Goal: Check status: Check status

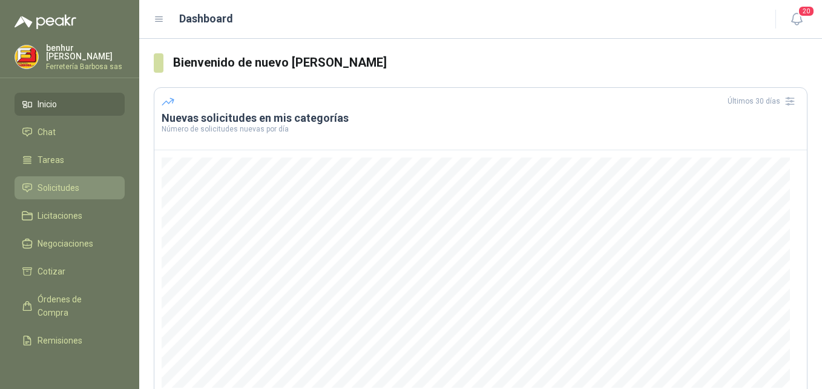
click at [54, 190] on span "Solicitudes" at bounding box center [59, 187] width 42 height 13
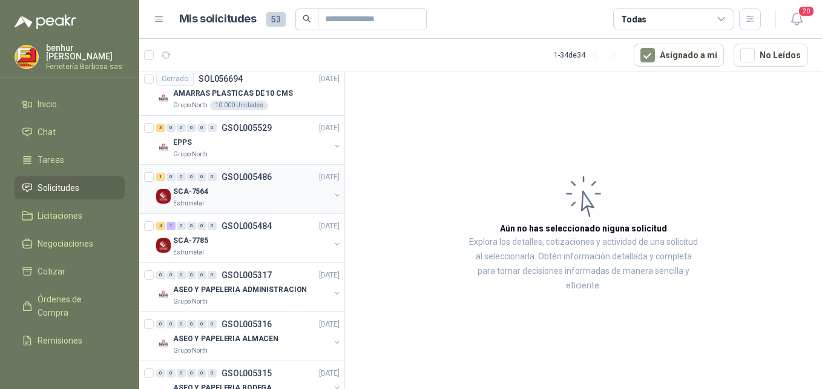
scroll to position [121, 0]
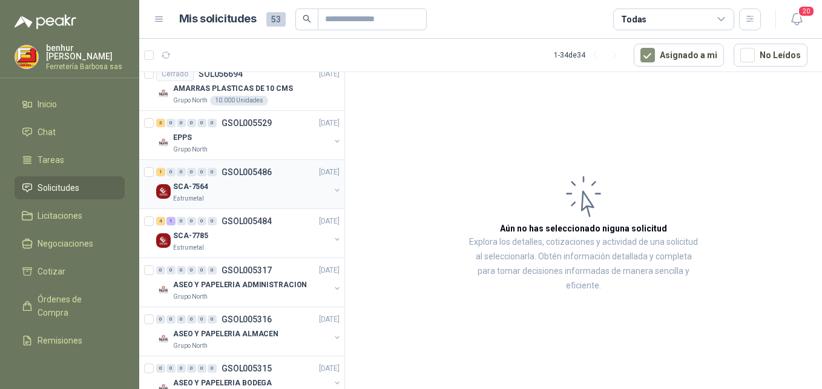
click at [252, 187] on div "SCA-7564" at bounding box center [251, 186] width 157 height 15
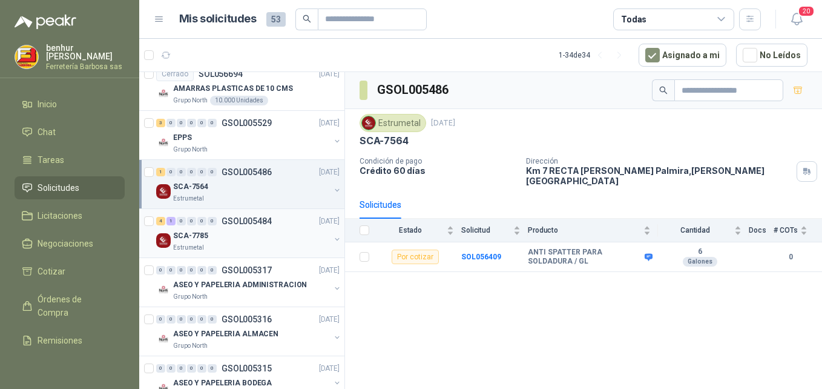
click at [254, 221] on p "GSOL005484" at bounding box center [247, 221] width 50 height 8
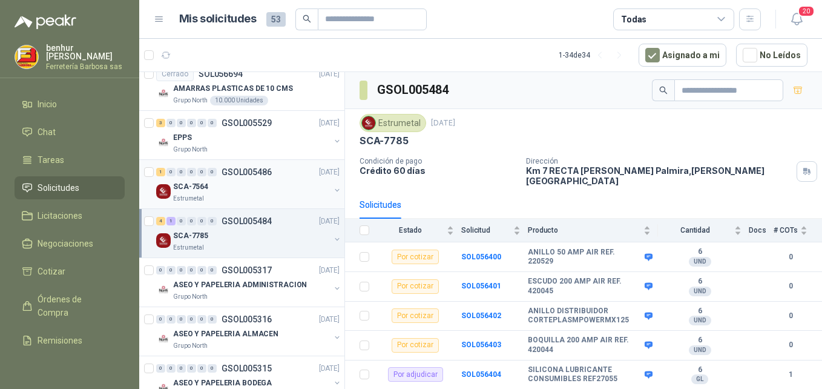
click at [253, 184] on div "SCA-7564" at bounding box center [251, 186] width 157 height 15
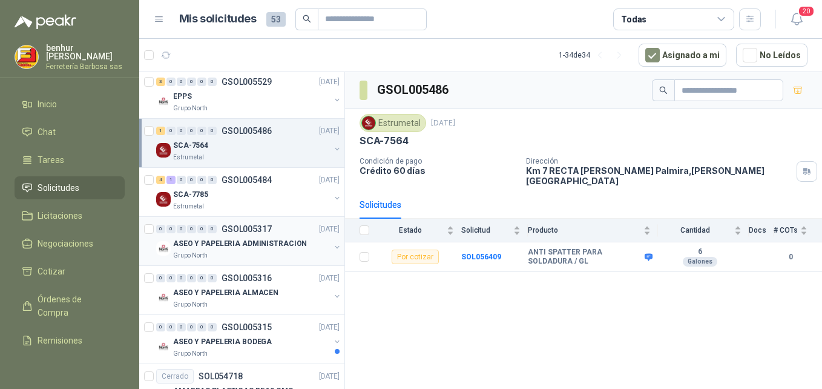
scroll to position [242, 0]
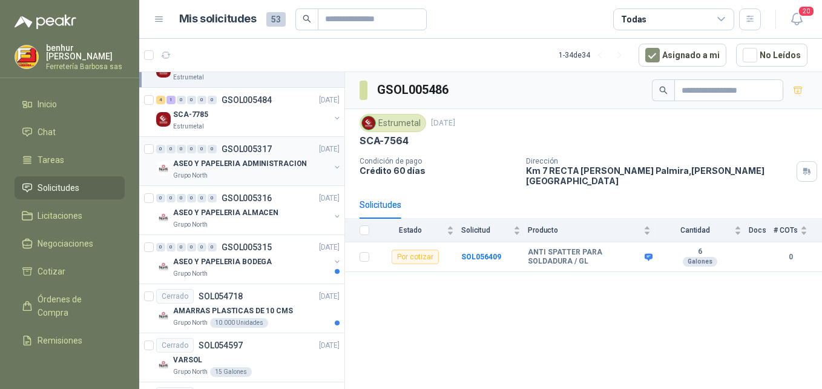
click at [222, 162] on p "ASEO Y PAPELERIA ADMINISTRACION" at bounding box center [240, 164] width 134 height 12
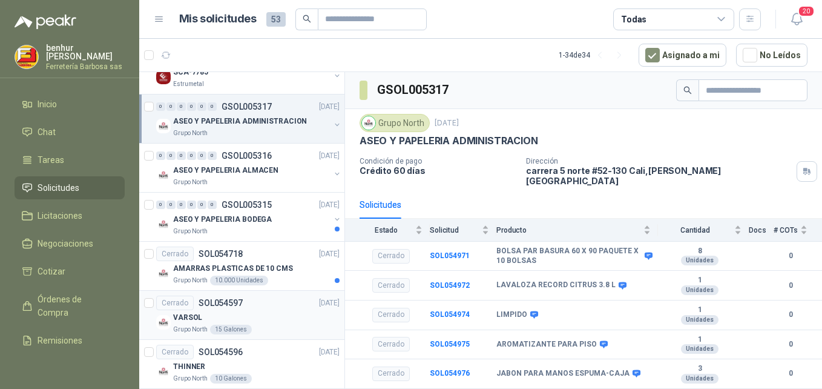
scroll to position [303, 0]
